Goal: Information Seeking & Learning: Learn about a topic

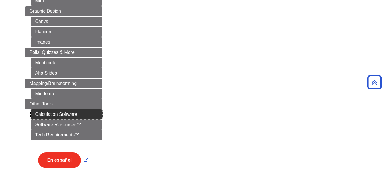
scroll to position [286, 0]
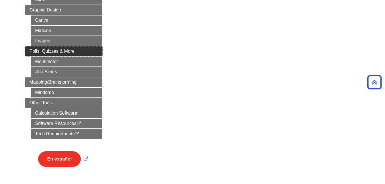
click at [67, 48] on link "Polls, Quizzes & More" at bounding box center [63, 51] width 77 height 10
